Goal: Information Seeking & Learning: Learn about a topic

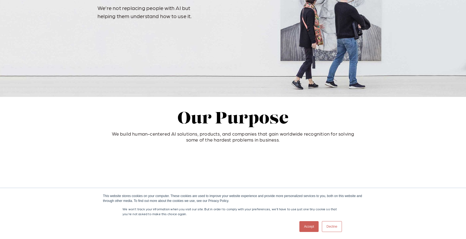
scroll to position [96, 0]
click at [117, 134] on p "We build human-centered AI solutions, products, and companies that gain worldwi…" at bounding box center [233, 136] width 325 height 12
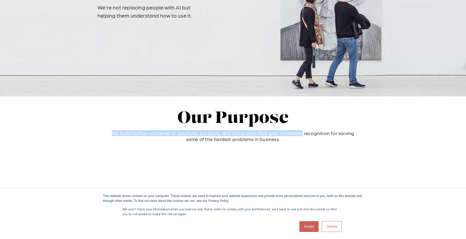
drag, startPoint x: 117, startPoint y: 134, endPoint x: 294, endPoint y: 133, distance: 177.1
click at [294, 133] on p "We build human-centered AI solutions, products, and companies that gain worldwi…" at bounding box center [233, 136] width 325 height 12
copy p "We build human-centered AI solutions, products, and companies that gain worldwi…"
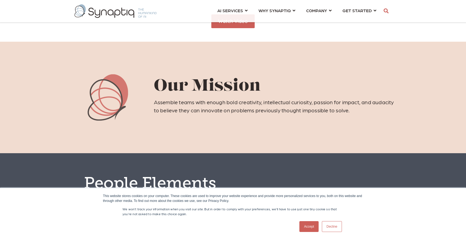
scroll to position [308, 0]
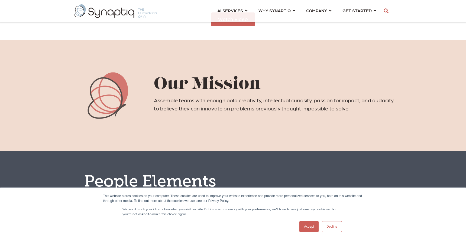
click at [162, 101] on p "Assemble teams with enough bold creativity, intellectual curiosity, passion for…" at bounding box center [275, 104] width 242 height 16
click at [271, 109] on p "Assemble teams with enough bold creativity, intellectual curiosity, passion for…" at bounding box center [275, 104] width 242 height 16
drag, startPoint x: 271, startPoint y: 109, endPoint x: 361, endPoint y: 110, distance: 90.3
click at [361, 110] on p "Assemble teams with enough bold creativity, intellectual curiosity, passion for…" at bounding box center [275, 104] width 242 height 16
copy p "problems previously thought impossible to solve"
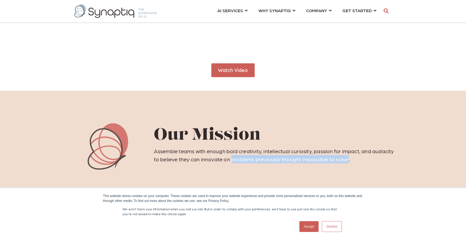
scroll to position [238, 0]
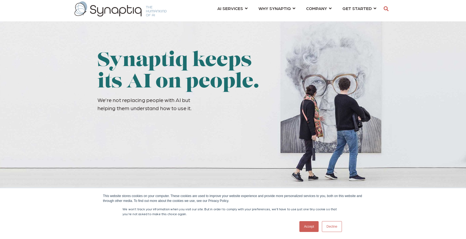
scroll to position [3, 0]
